Goal: Complete application form

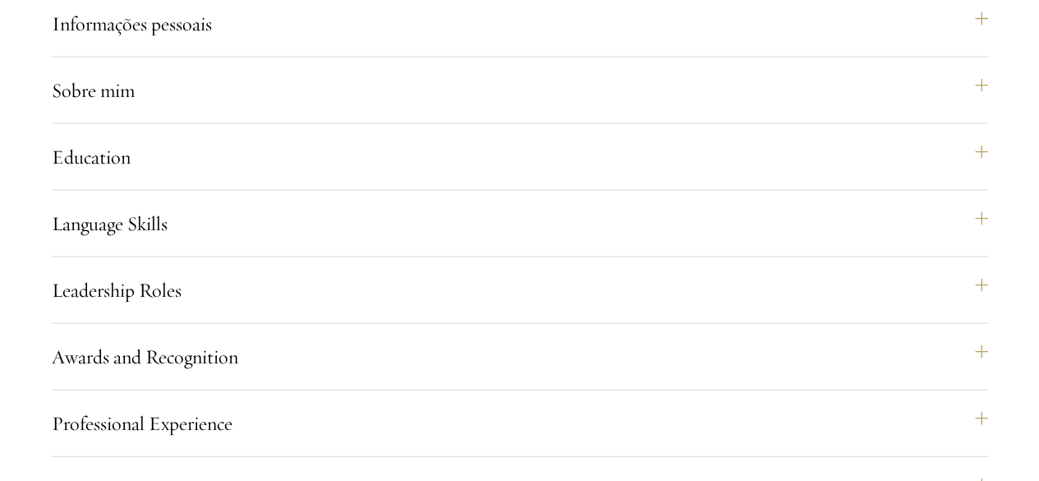
scroll to position [1721, 0]
